Goal: Navigation & Orientation: Find specific page/section

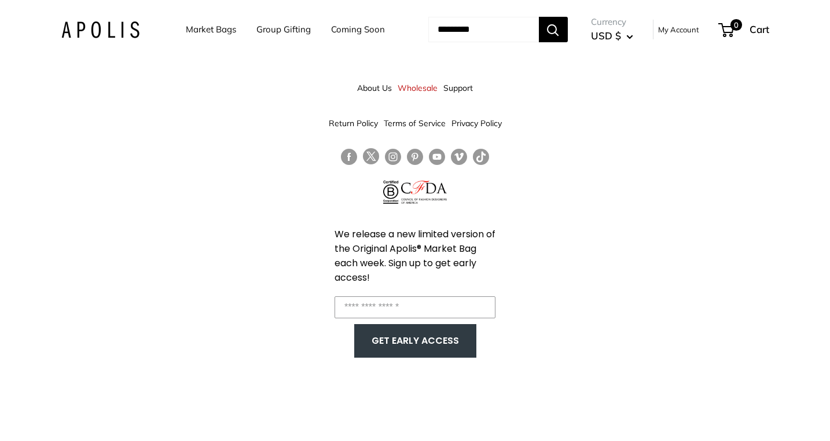
click at [111, 28] on img at bounding box center [100, 29] width 78 height 17
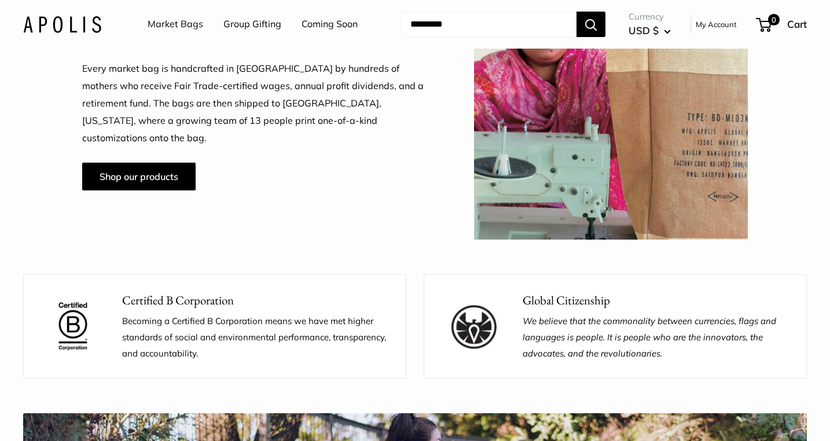
scroll to position [1045, 0]
